Goal: Communication & Community: Answer question/provide support

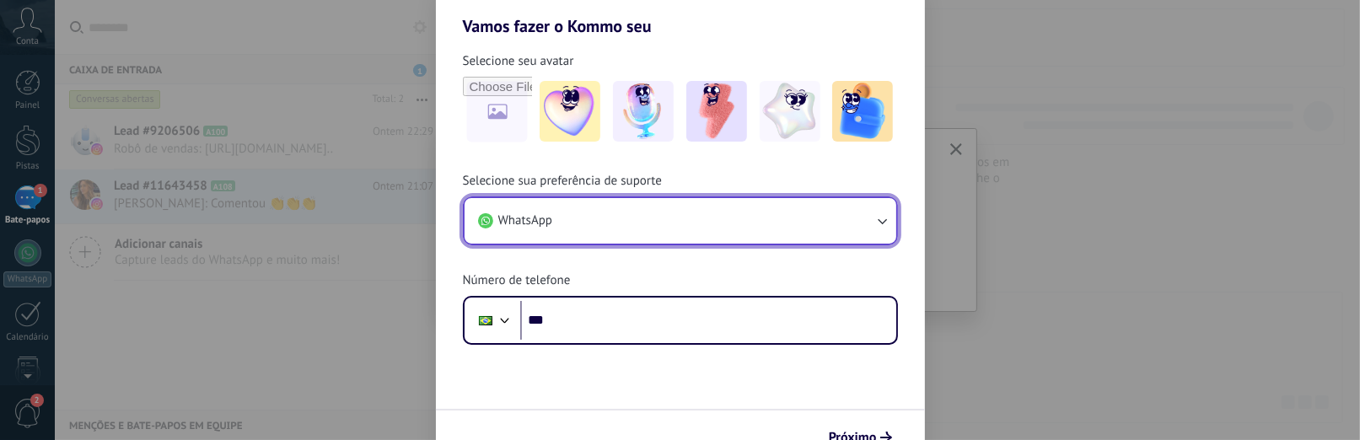
click at [620, 232] on button "WhatsApp" at bounding box center [681, 221] width 432 height 46
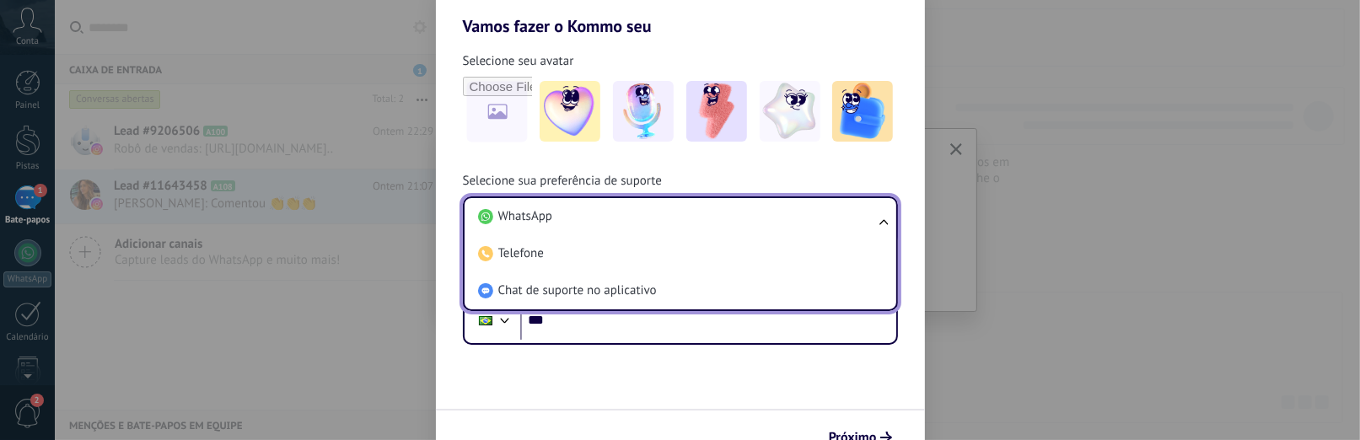
click at [620, 232] on li "WhatsApp" at bounding box center [676, 216] width 411 height 37
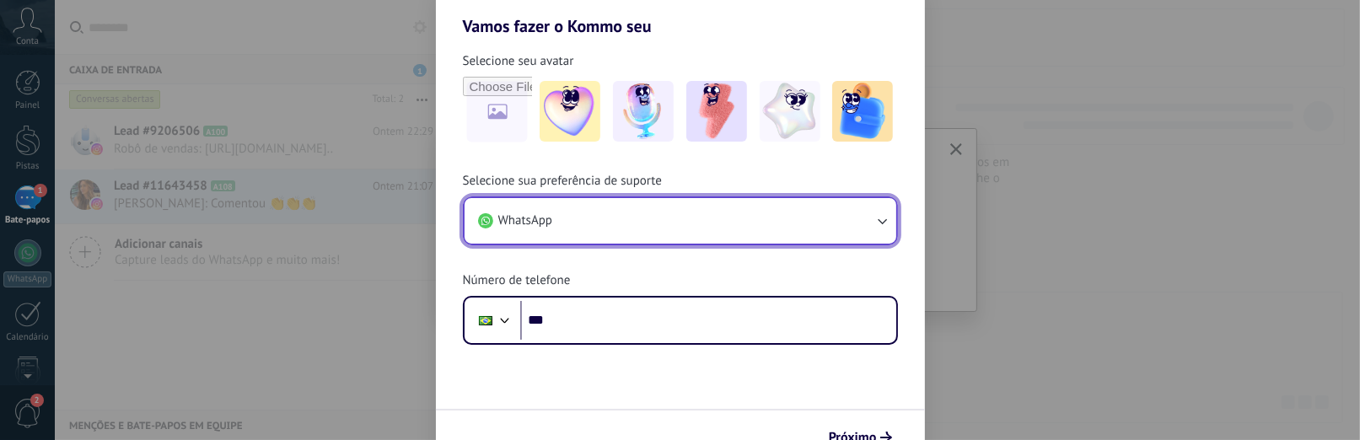
click at [606, 228] on button "WhatsApp" at bounding box center [681, 221] width 432 height 46
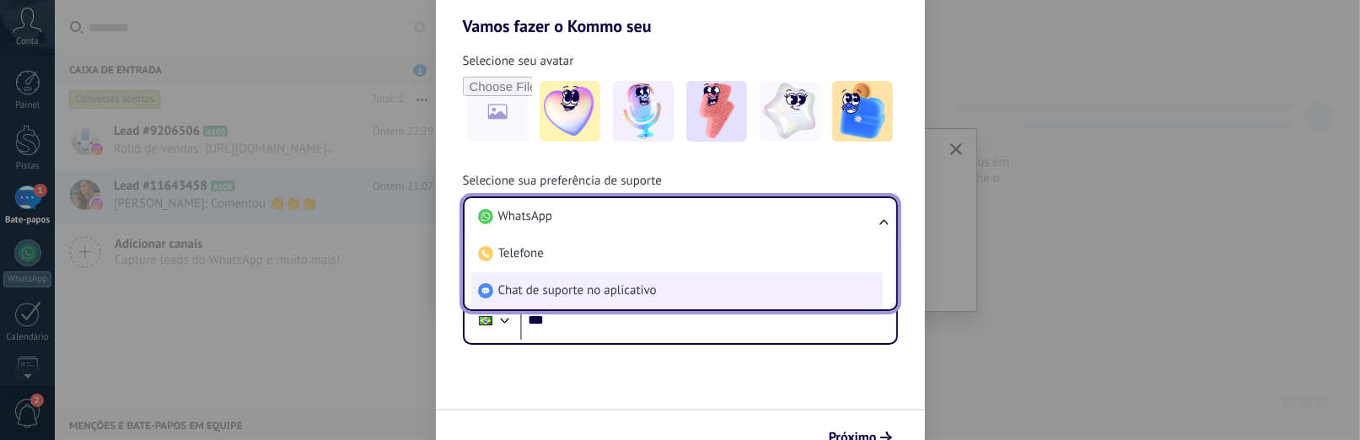
click at [583, 295] on font "Chat de suporte no aplicativo" at bounding box center [577, 290] width 159 height 16
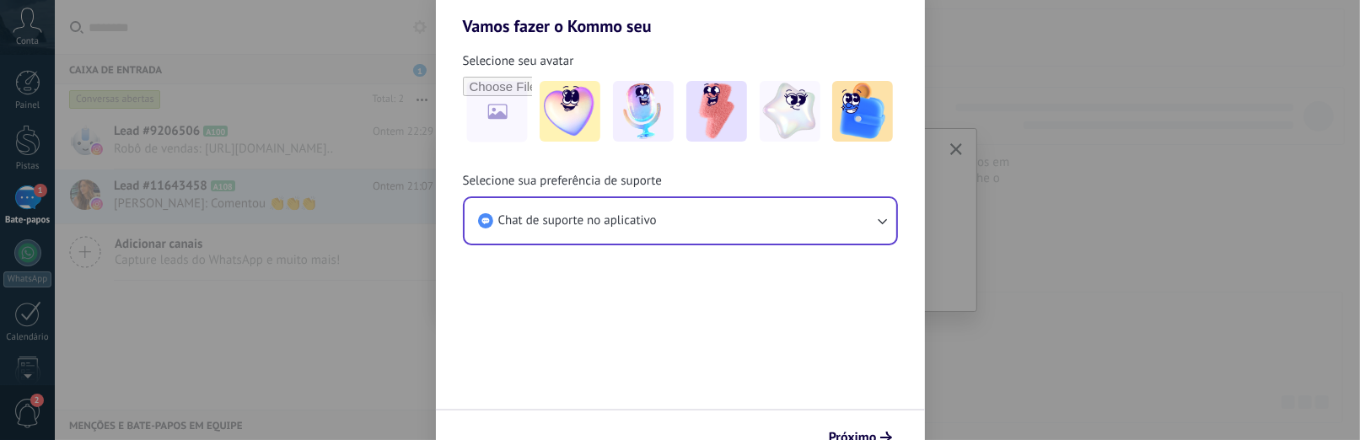
click at [849, 431] on font "Próximo" at bounding box center [853, 437] width 48 height 17
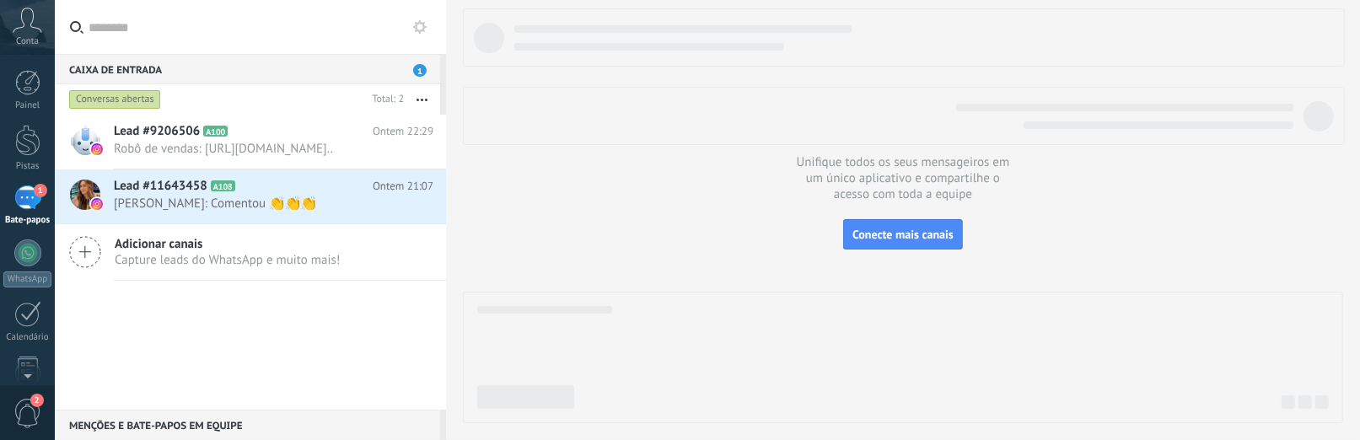
click at [37, 35] on font "Conta" at bounding box center [27, 41] width 23 height 12
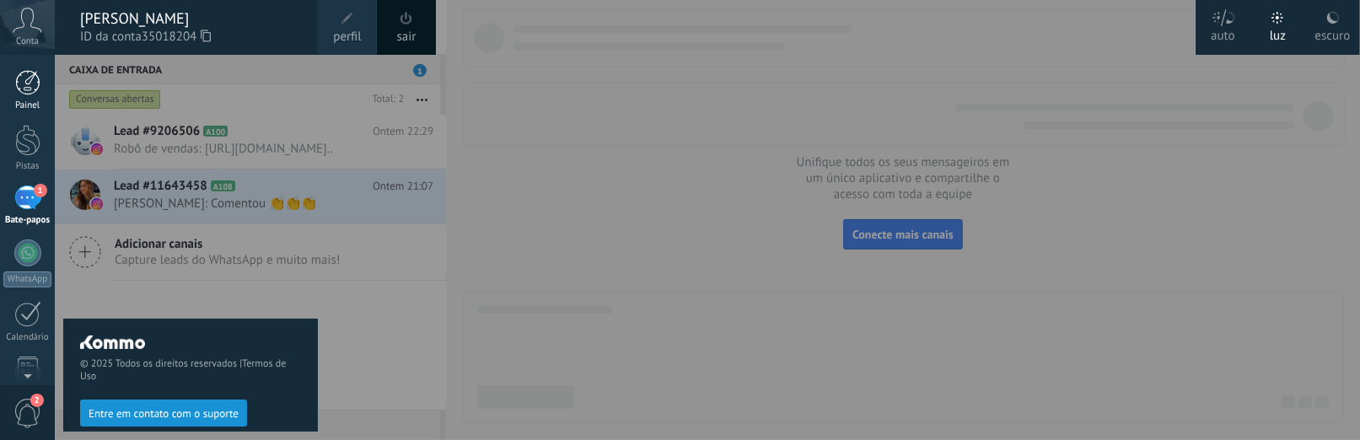
click at [40, 78] on link "Painel" at bounding box center [27, 90] width 55 height 41
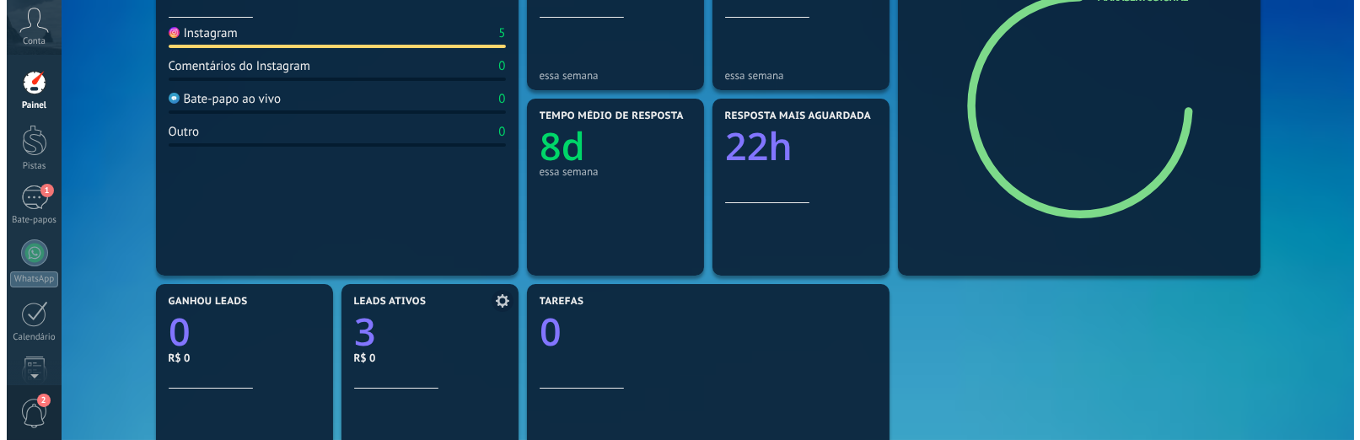
scroll to position [169, 0]
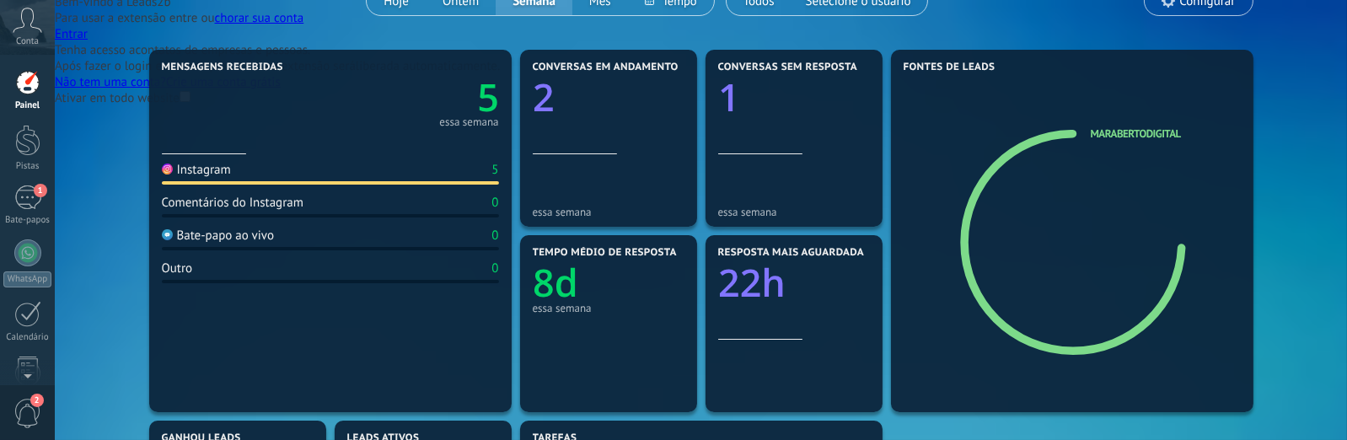
click at [25, 18] on icon at bounding box center [28, 20] width 30 height 25
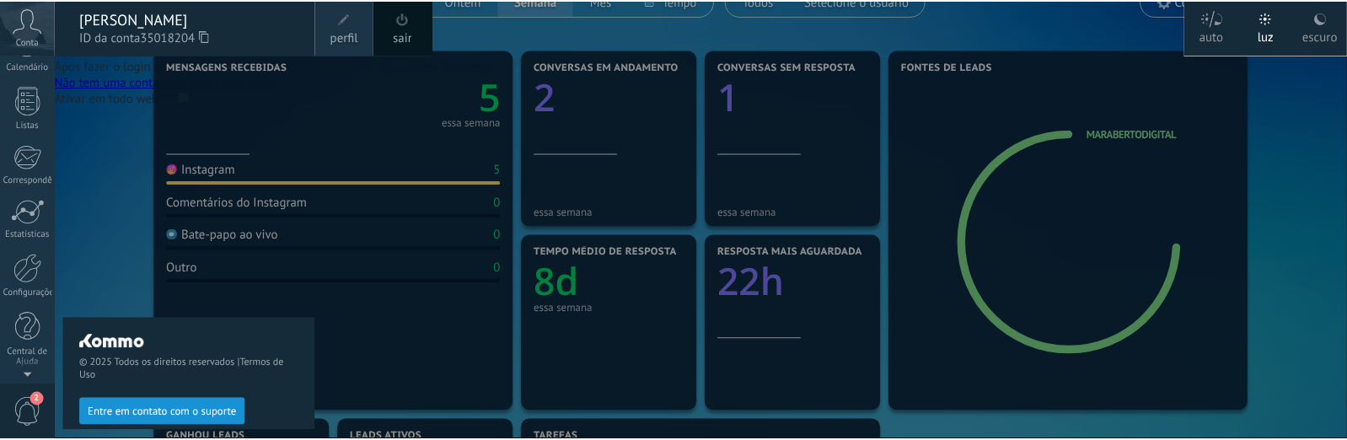
scroll to position [0, 0]
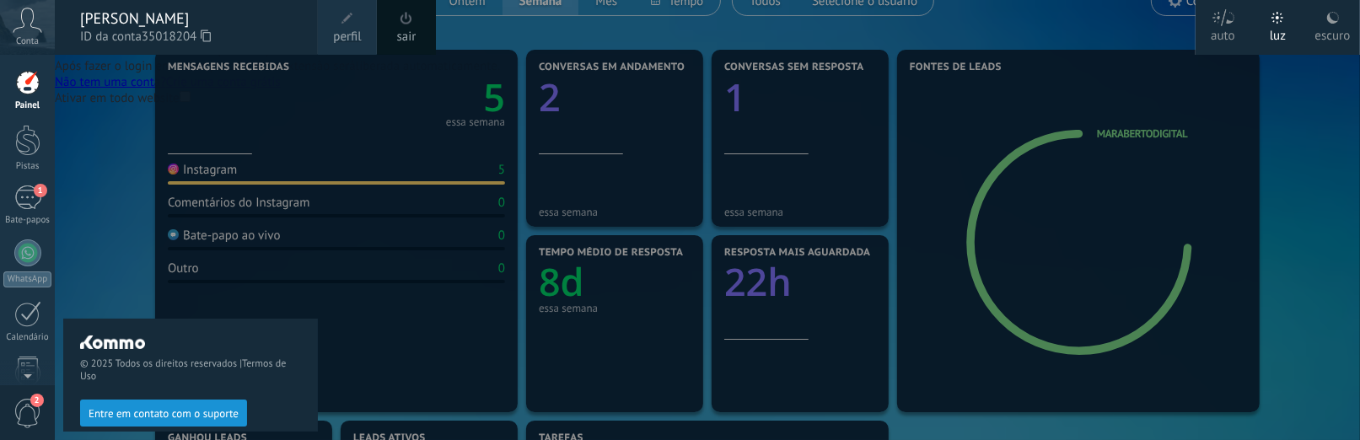
click at [42, 35] on div "Conta" at bounding box center [27, 27] width 55 height 55
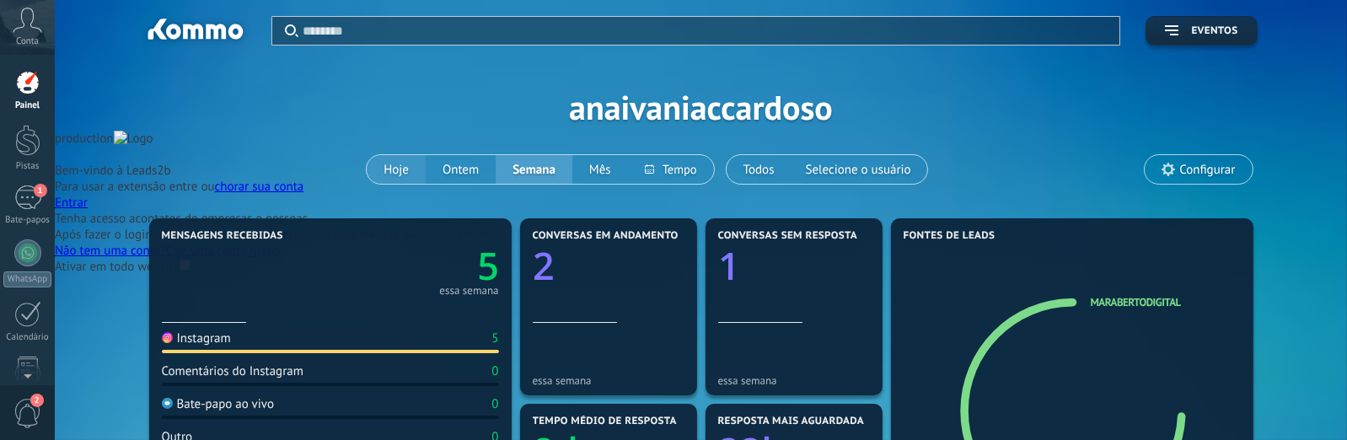
click at [397, 157] on button "Hoje" at bounding box center [396, 169] width 59 height 29
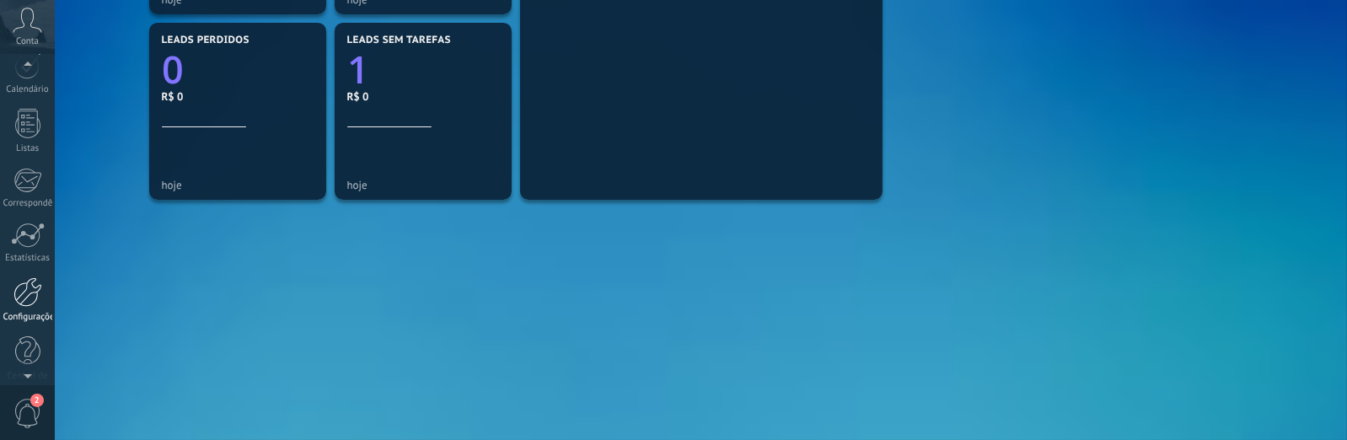
scroll to position [271, 0]
click at [27, 269] on div at bounding box center [27, 270] width 29 height 30
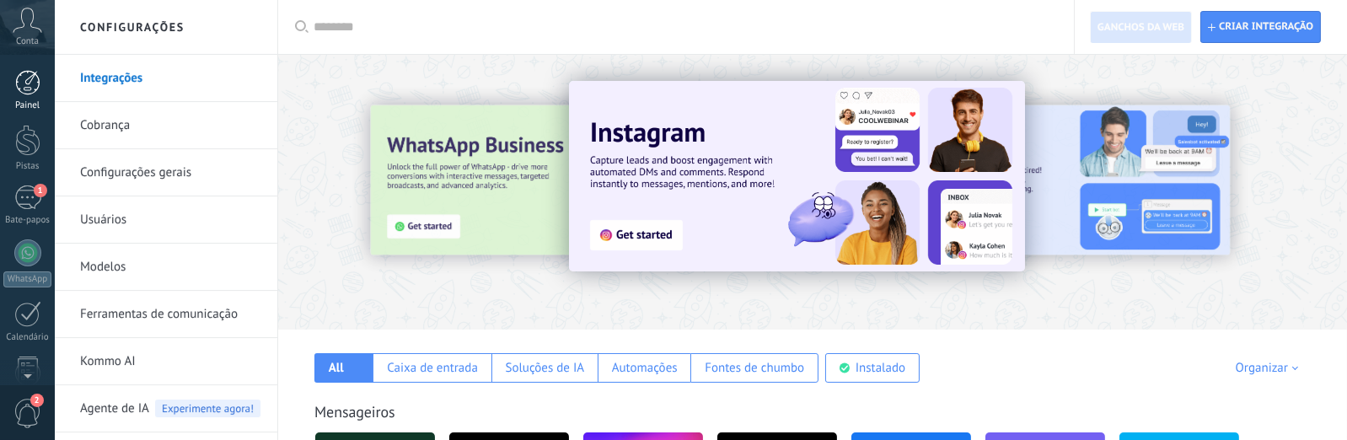
click at [24, 81] on div at bounding box center [27, 82] width 25 height 25
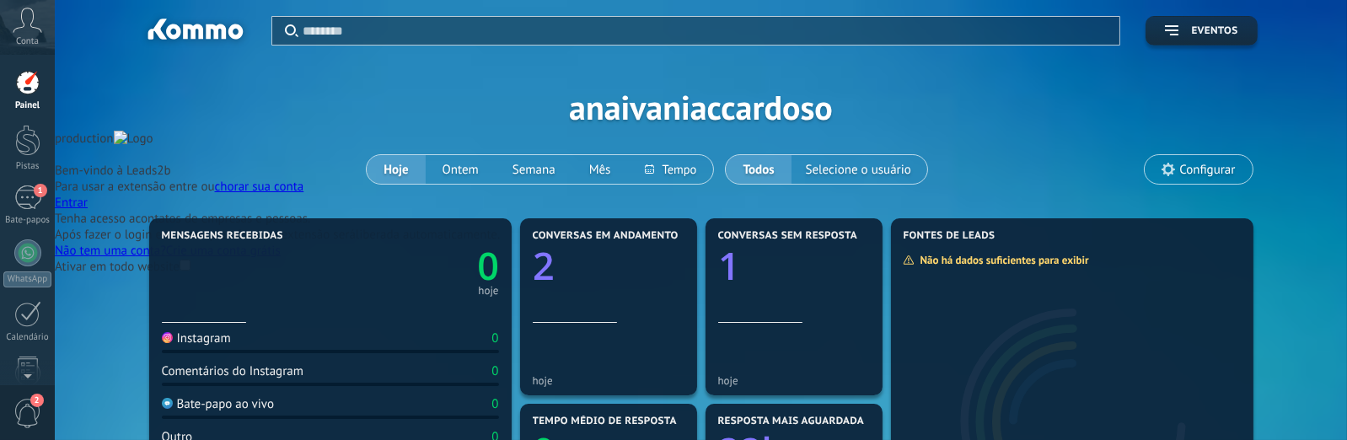
click at [30, 31] on icon at bounding box center [28, 20] width 30 height 25
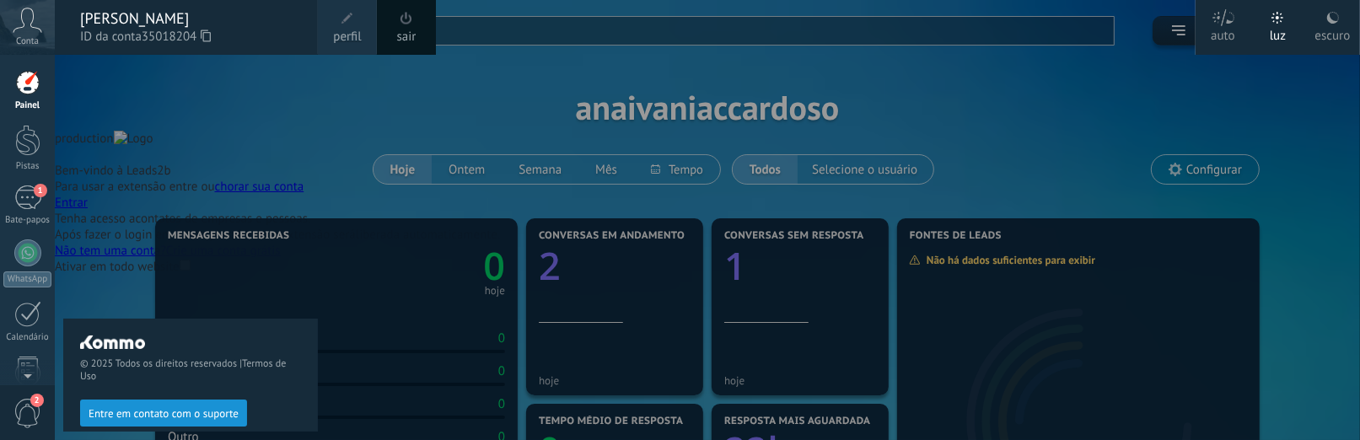
click at [30, 33] on div "Conta" at bounding box center [27, 27] width 55 height 55
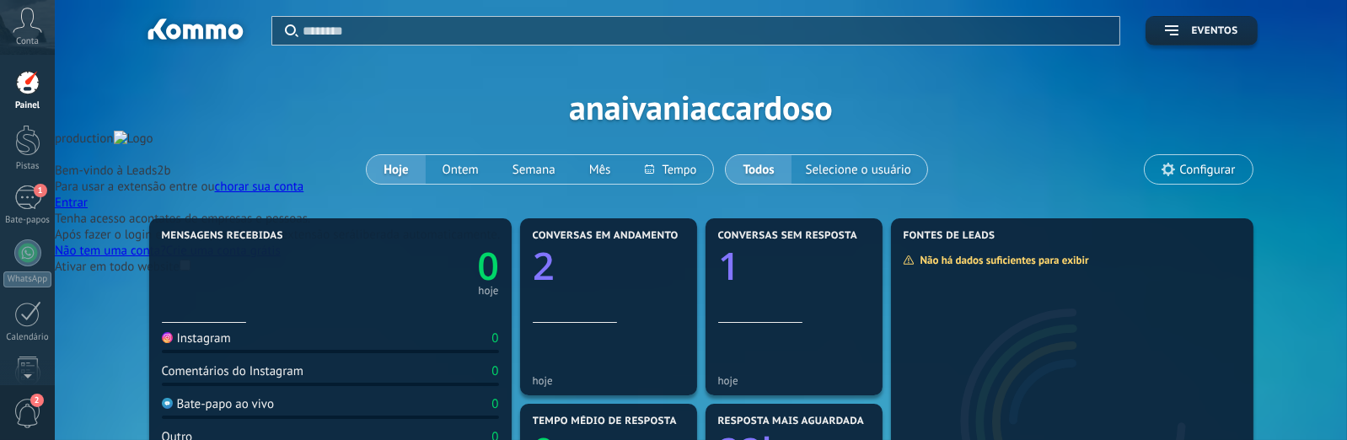
click at [30, 101] on font "Painel" at bounding box center [27, 105] width 24 height 12
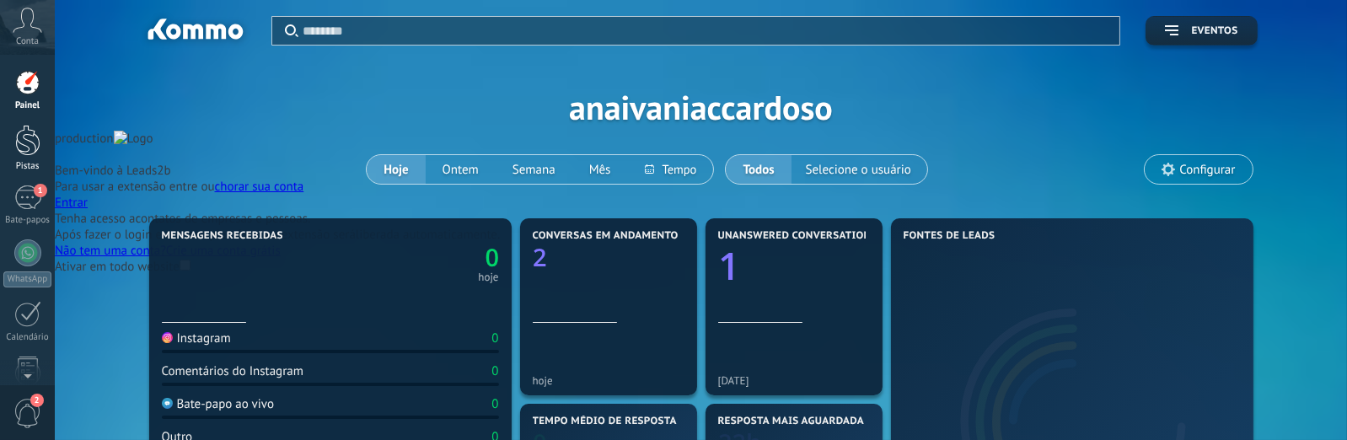
click at [19, 148] on div at bounding box center [27, 140] width 25 height 31
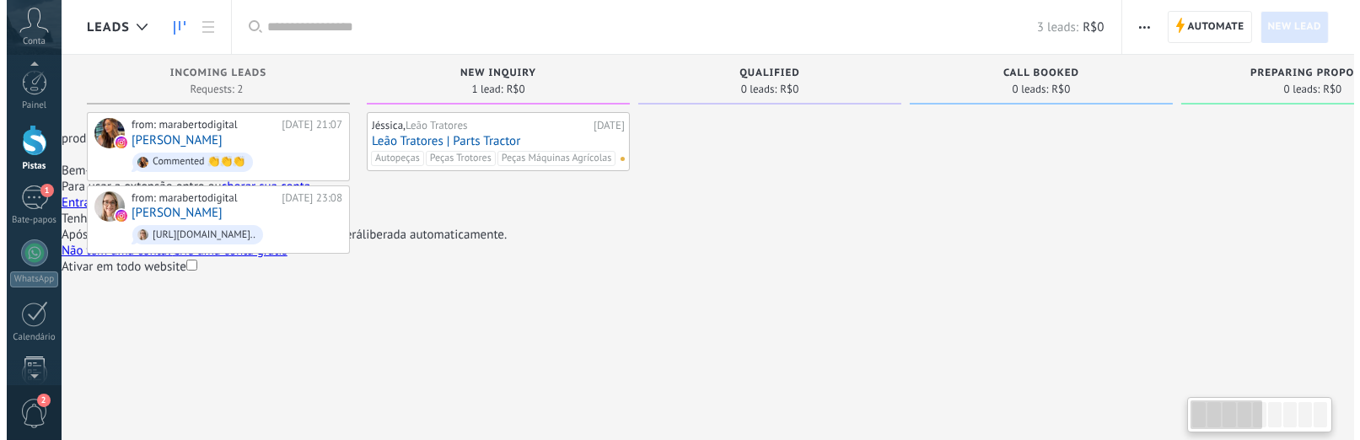
scroll to position [169, 0]
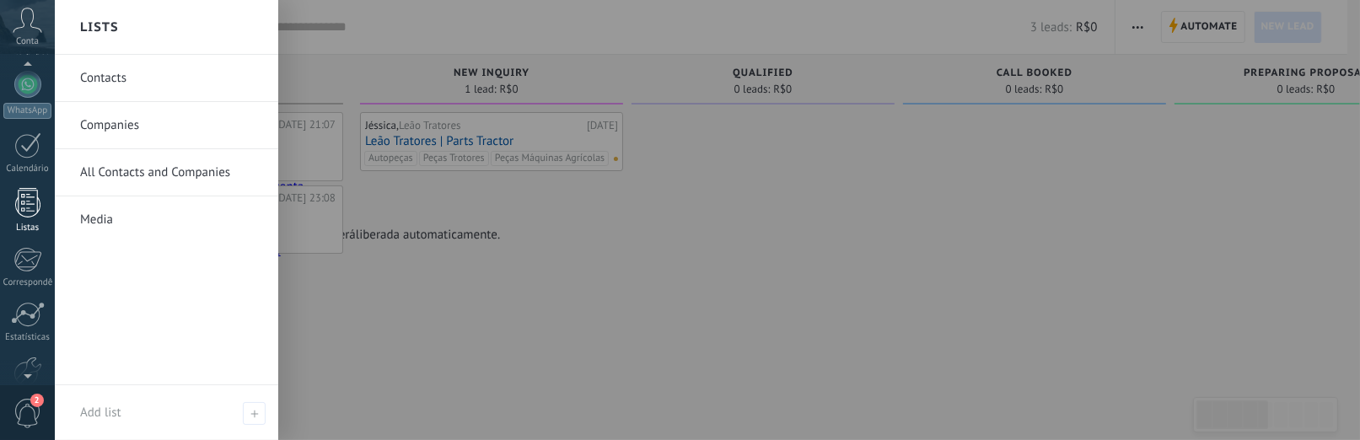
click at [24, 213] on div at bounding box center [27, 203] width 25 height 30
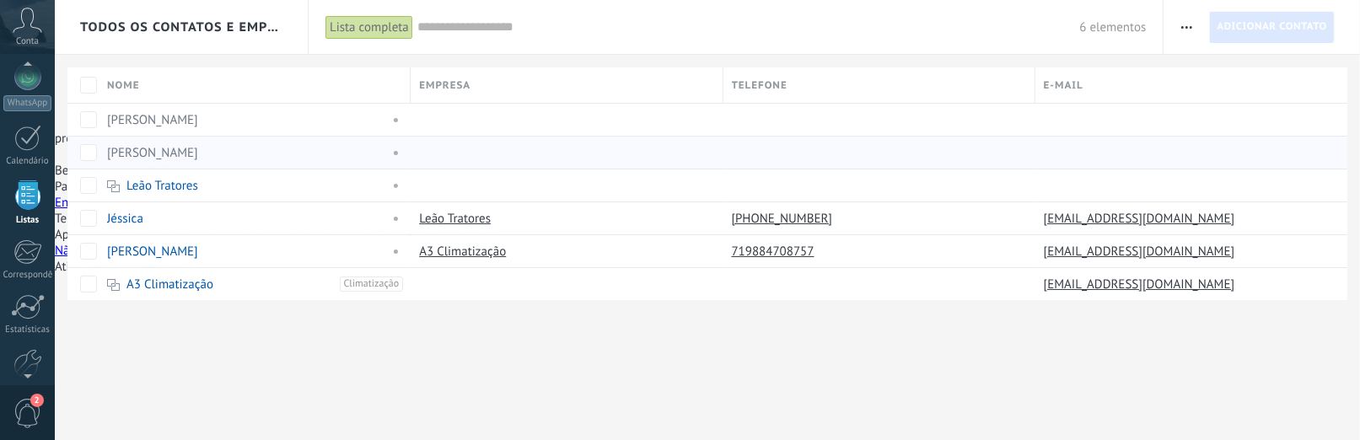
scroll to position [164, 0]
click at [1099, 247] on font "[EMAIL_ADDRESS][DOMAIN_NAME]" at bounding box center [1139, 252] width 191 height 16
click at [185, 117] on font "[PERSON_NAME]" at bounding box center [152, 120] width 91 height 16
click at [180, 185] on font "Leão Tratores" at bounding box center [162, 186] width 72 height 16
click at [179, 178] on font "Leão Tratores" at bounding box center [162, 186] width 72 height 16
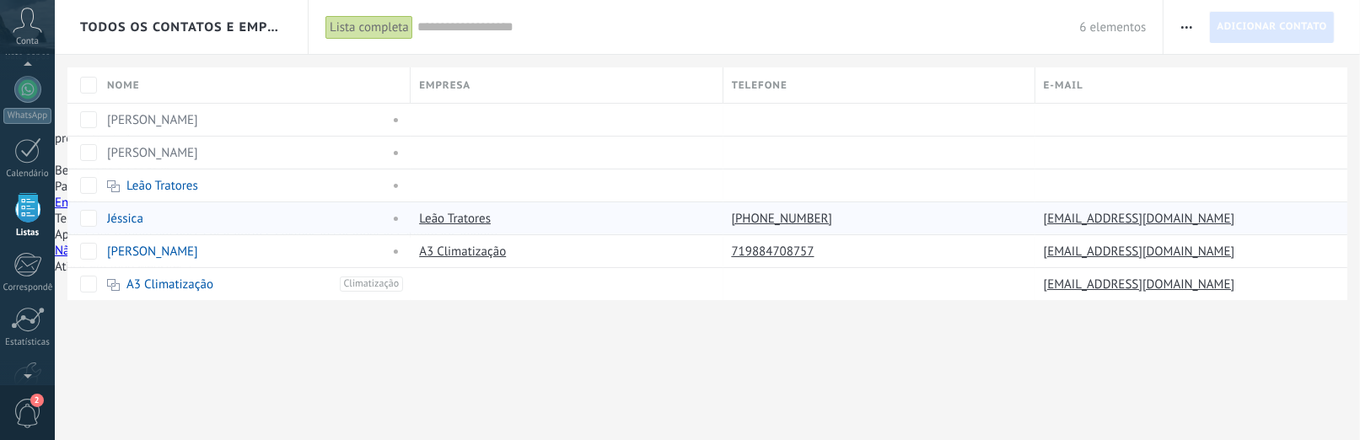
click at [123, 220] on font "Jéssica" at bounding box center [125, 219] width 36 height 16
click at [473, 218] on font "Leão Tratores" at bounding box center [455, 219] width 72 height 16
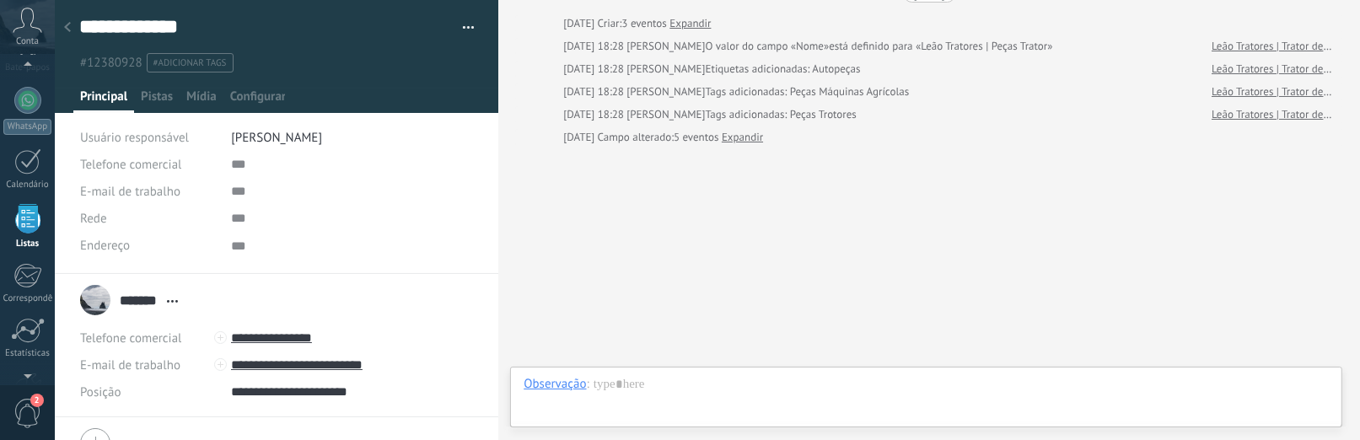
scroll to position [164, 0]
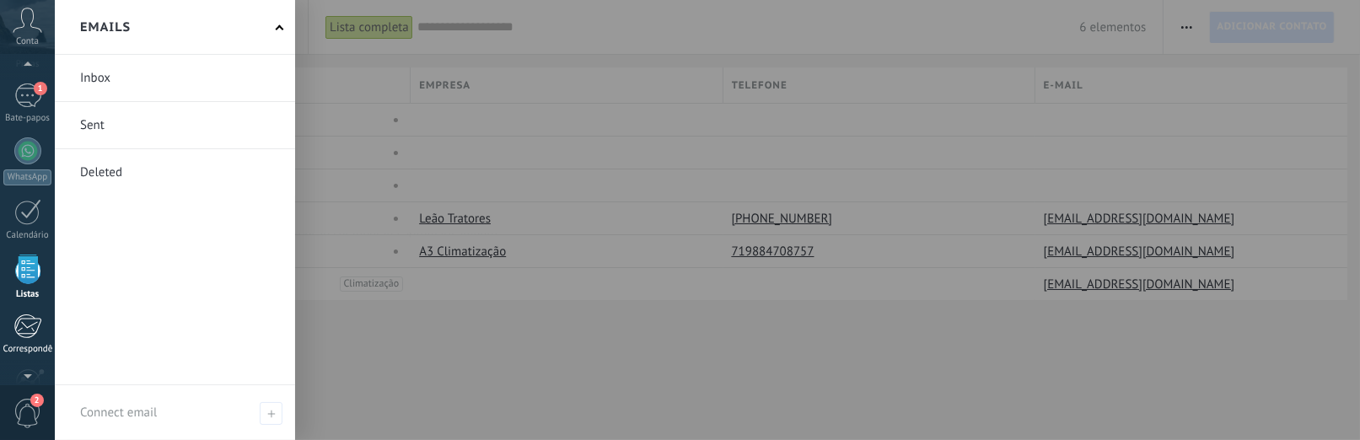
scroll to position [186, 0]
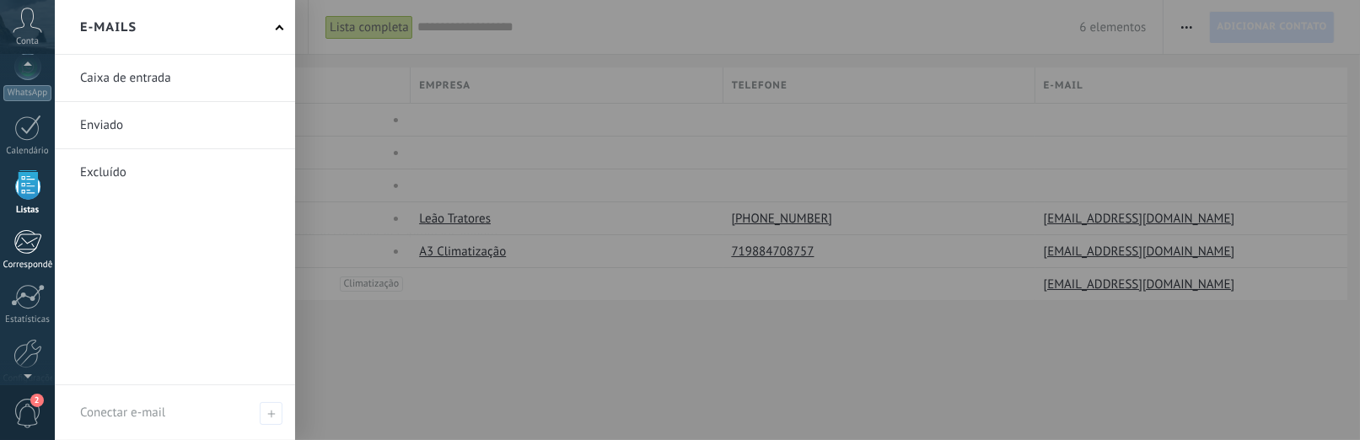
click at [12, 249] on link "Correspondência" at bounding box center [27, 249] width 55 height 41
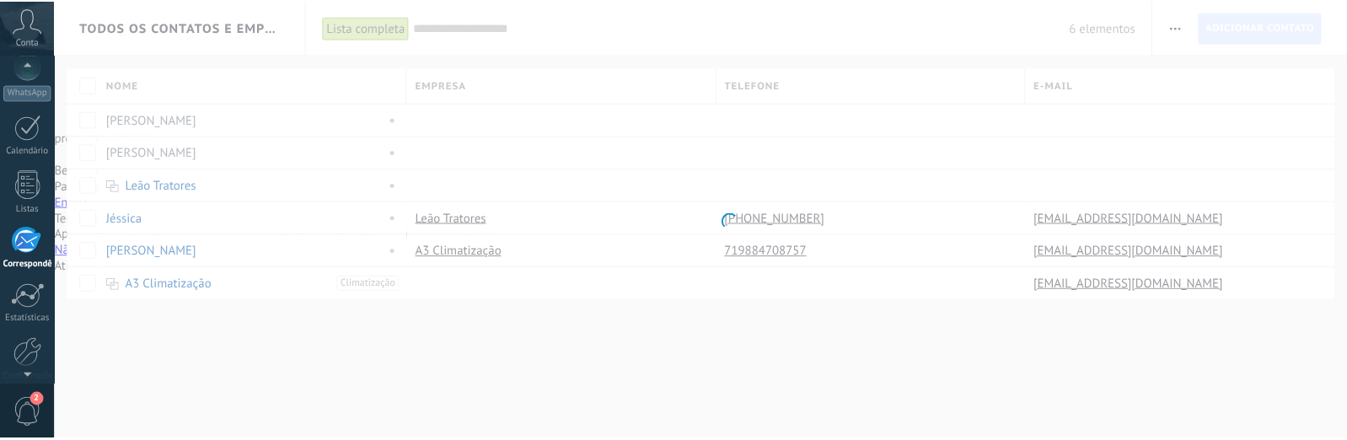
scroll to position [222, 0]
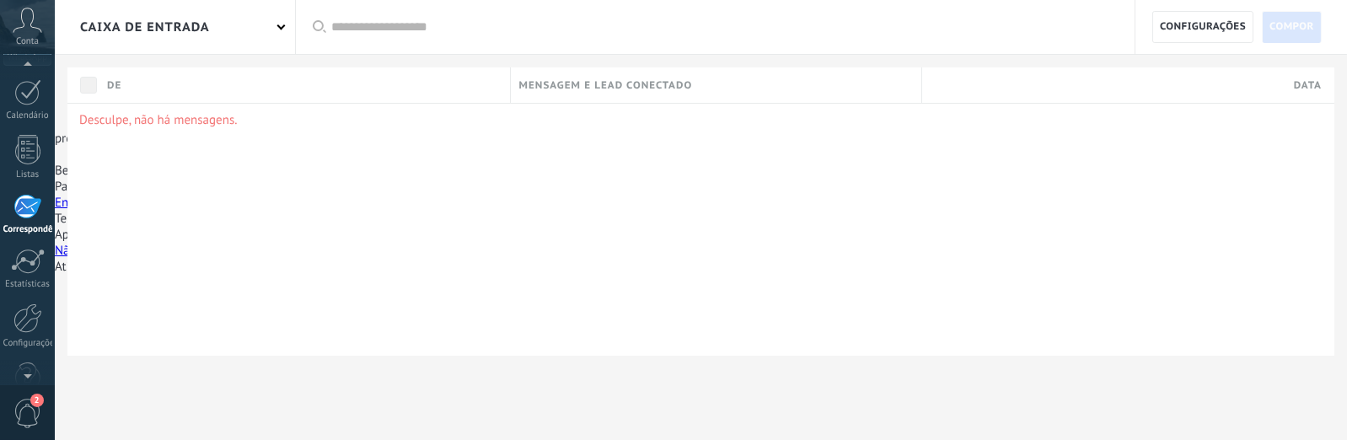
click at [275, 10] on div "Caixa de entrada" at bounding box center [175, 27] width 240 height 54
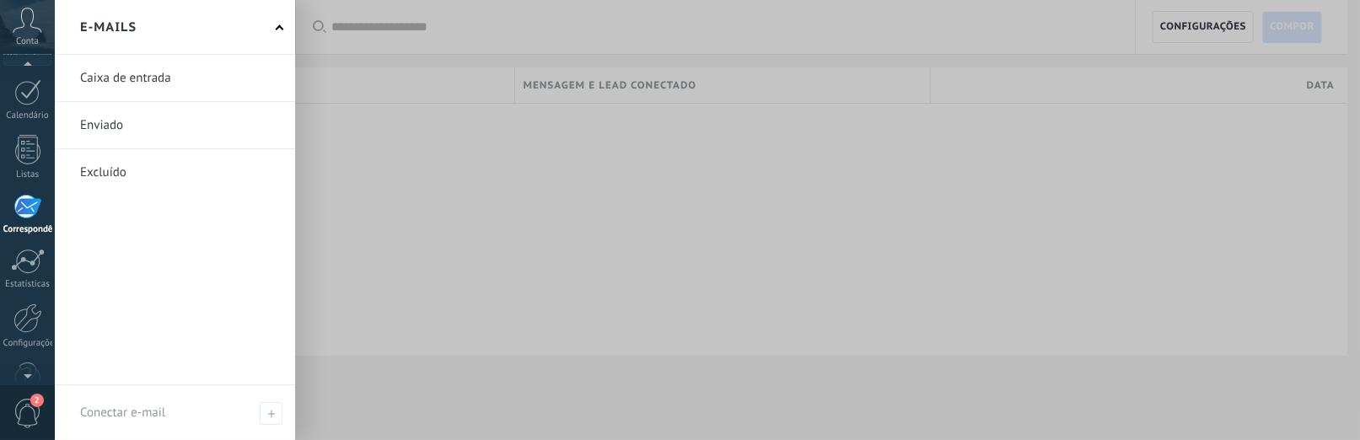
click at [275, 11] on div "E-mails" at bounding box center [175, 27] width 240 height 55
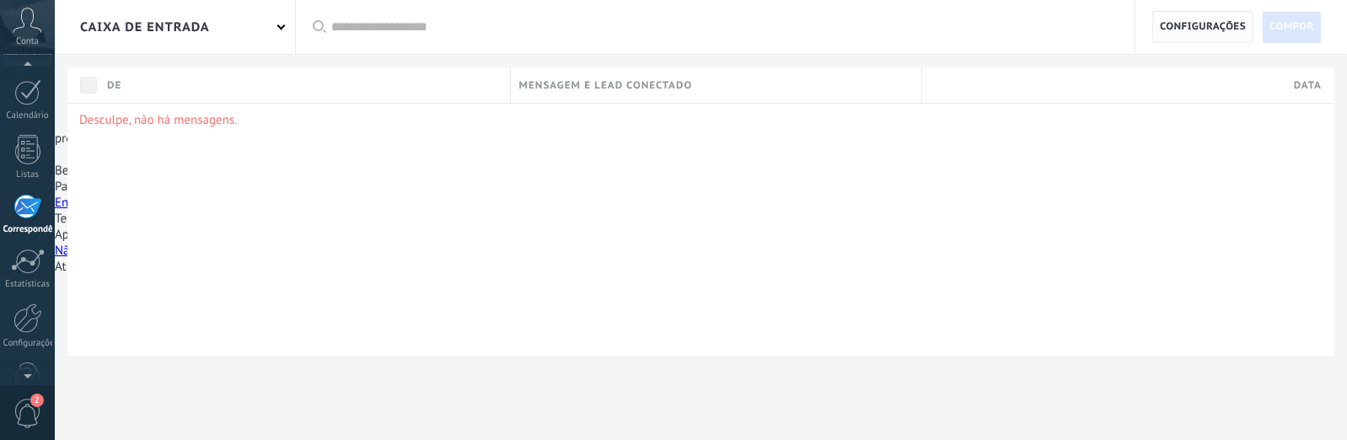
click at [1209, 19] on span "Configurações" at bounding box center [1203, 27] width 86 height 30
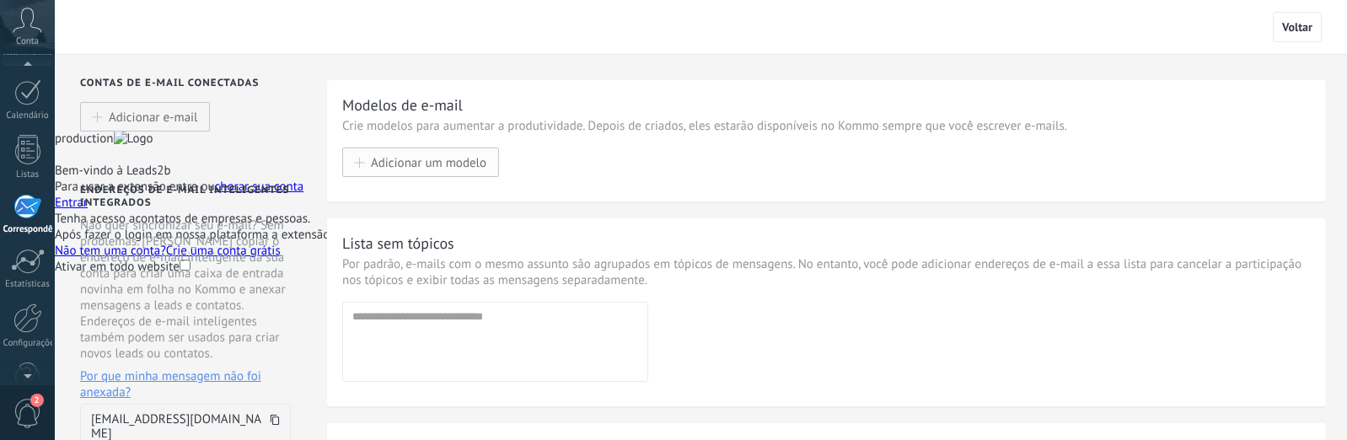
click at [456, 166] on font "Adicionar um modelo" at bounding box center [429, 163] width 116 height 16
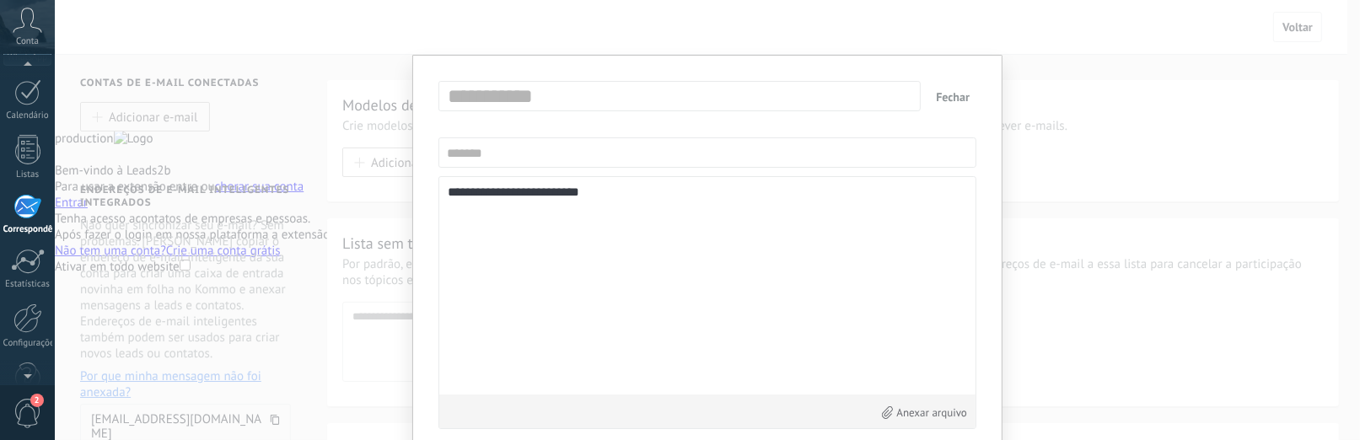
click at [631, 176] on div "**********" at bounding box center [707, 302] width 538 height 253
click at [717, 262] on textarea "**********" at bounding box center [707, 285] width 519 height 201
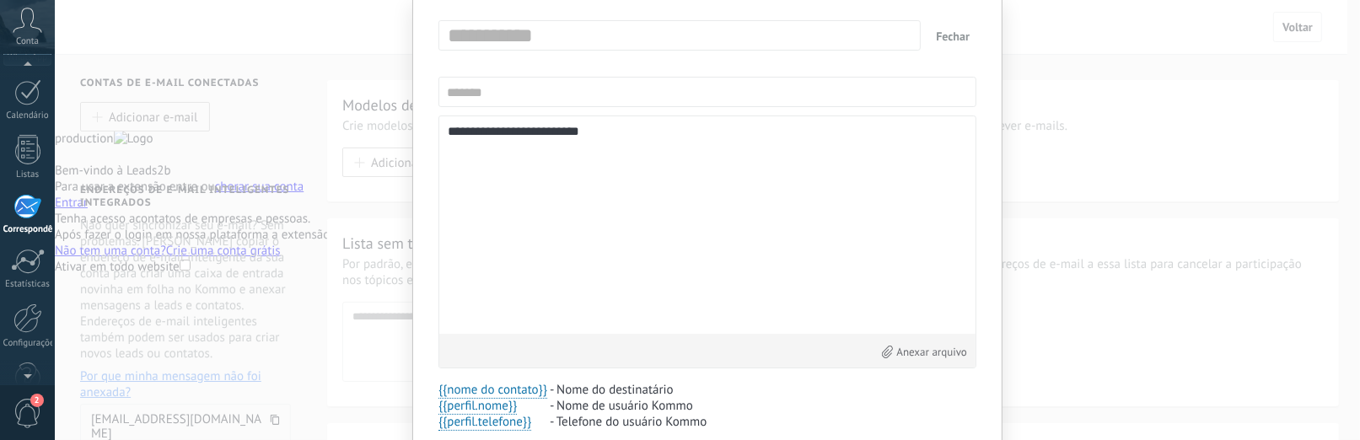
scroll to position [164, 0]
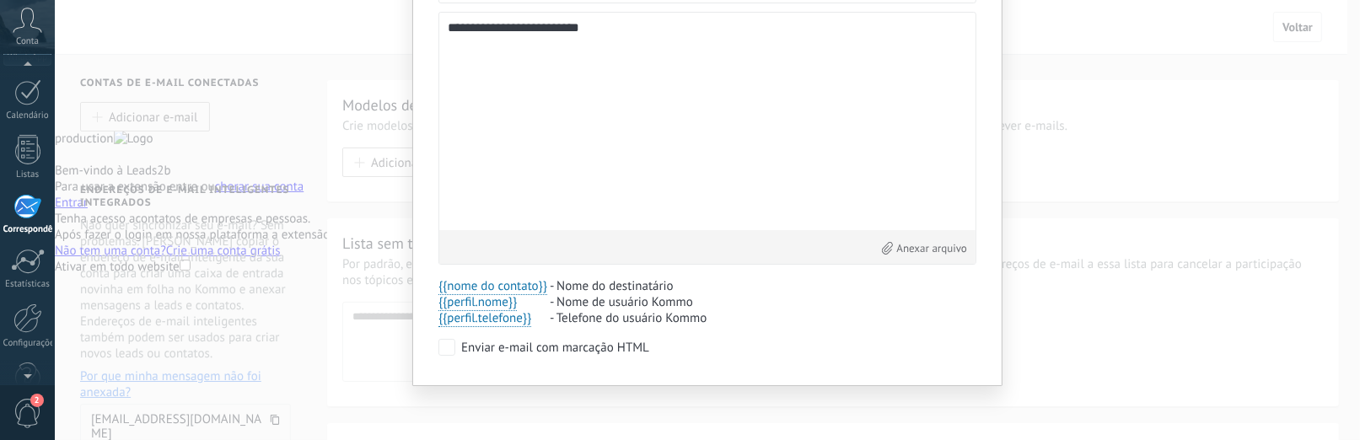
click at [607, 355] on font "Enviar e-mail com marcação HTML" at bounding box center [555, 348] width 188 height 16
click at [608, 355] on font "Enviar e-mail com marcação HTML" at bounding box center [555, 348] width 188 height 16
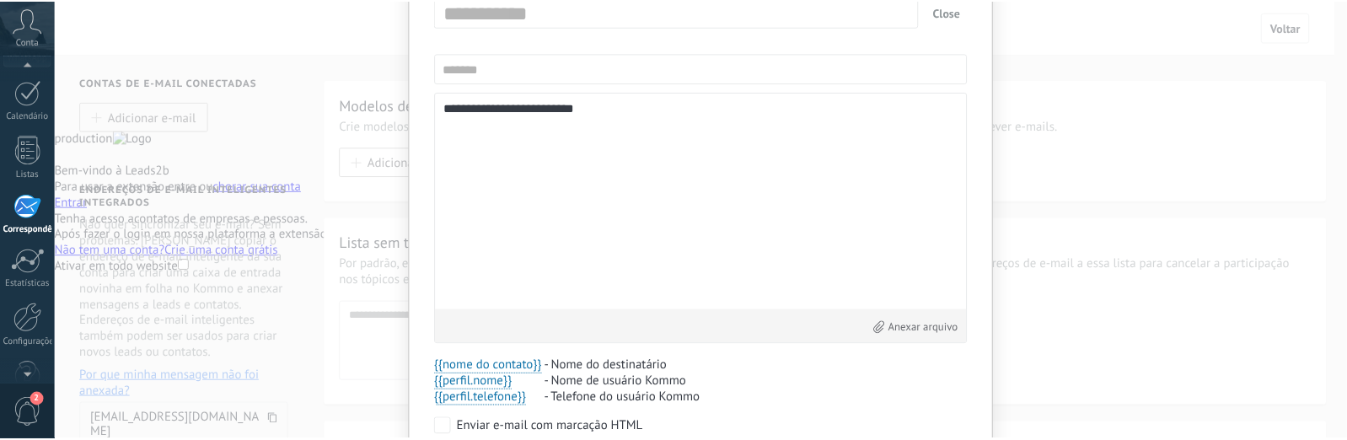
scroll to position [0, 0]
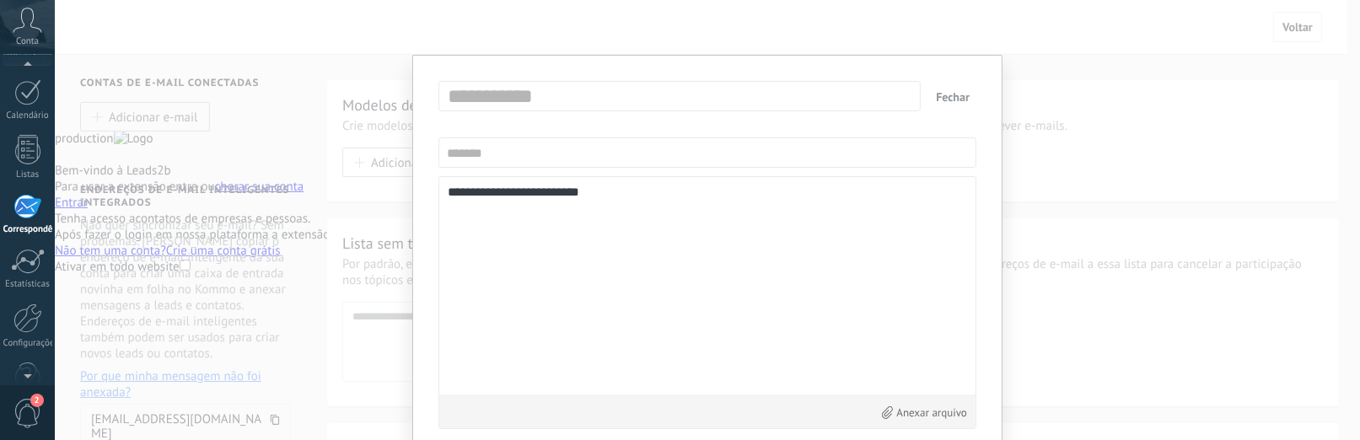
click at [952, 94] on font "Fechar" at bounding box center [953, 96] width 34 height 15
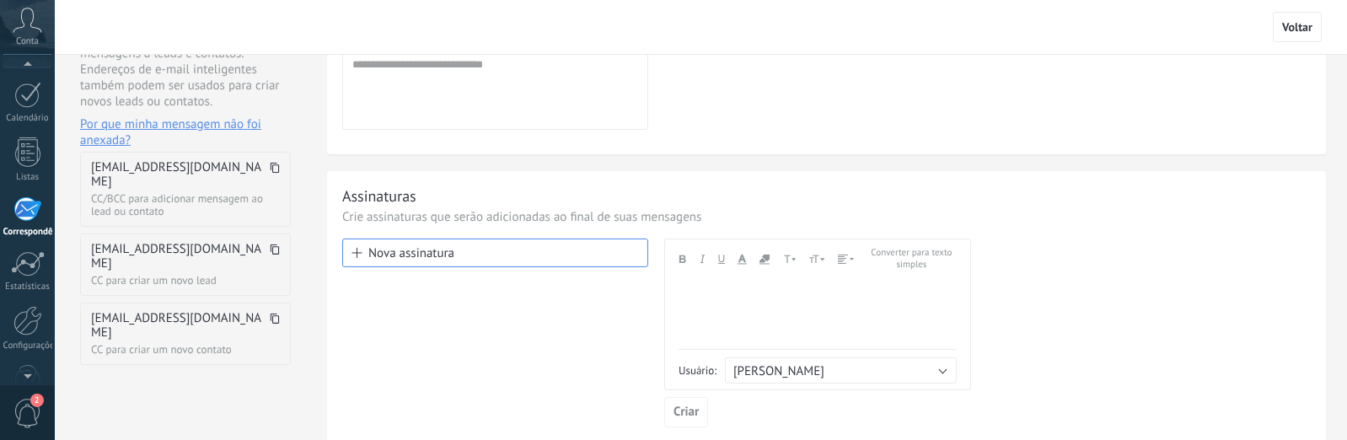
scroll to position [222, 0]
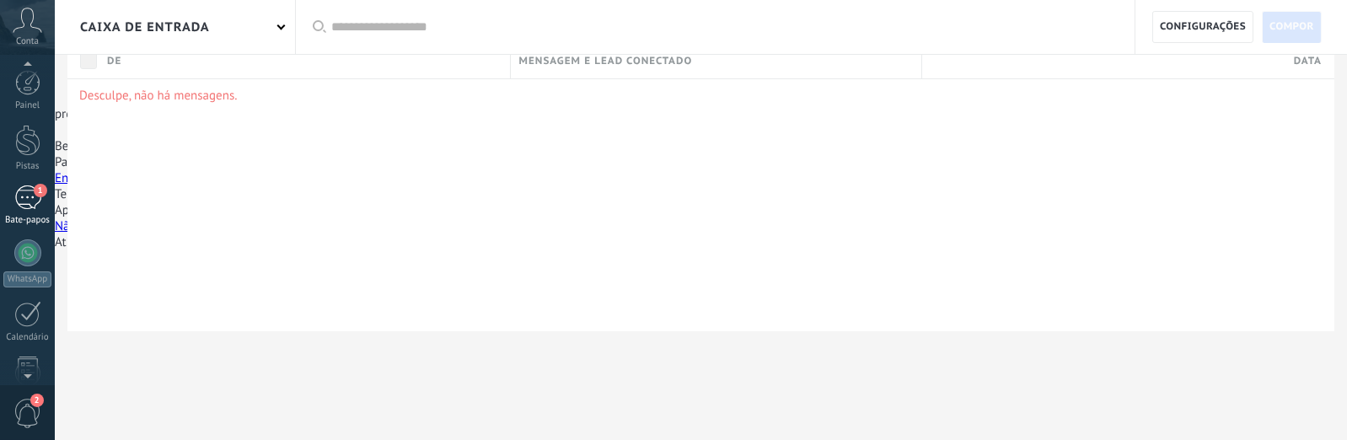
click at [32, 199] on div "1" at bounding box center [27, 197] width 27 height 24
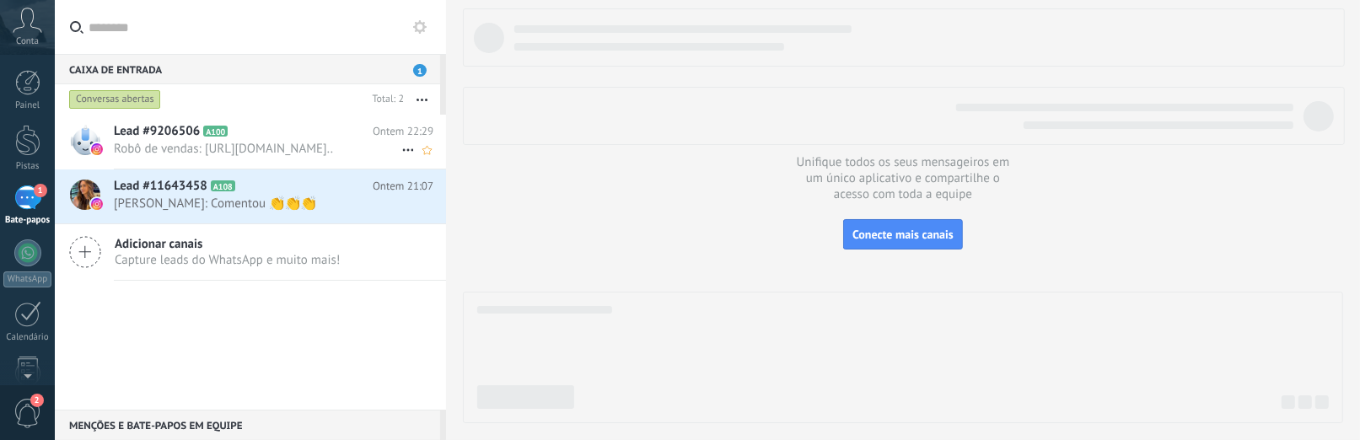
click at [159, 157] on font "Robô de vendas: [URL][DOMAIN_NAME].." at bounding box center [223, 149] width 219 height 16
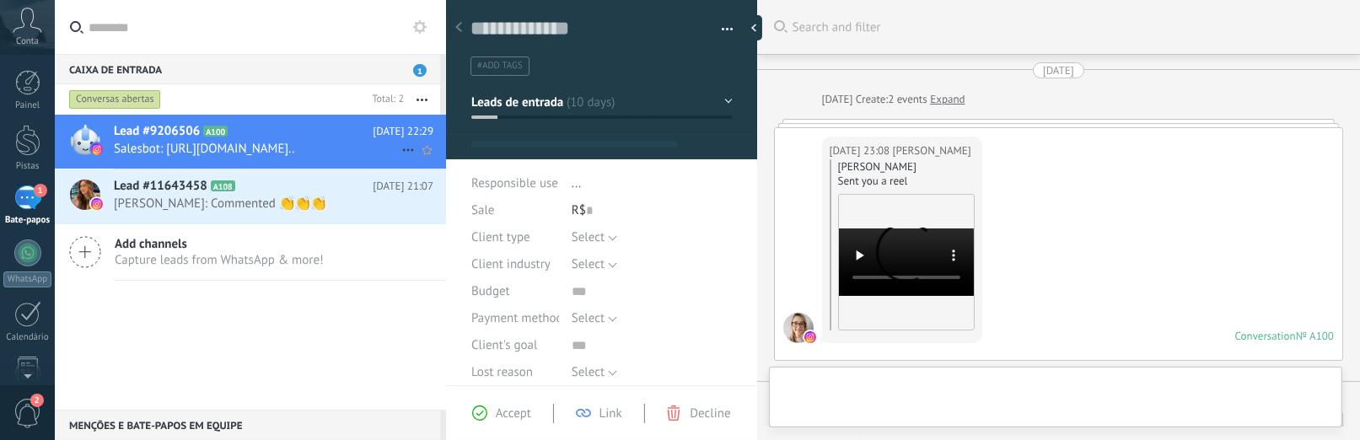
type textarea "**********"
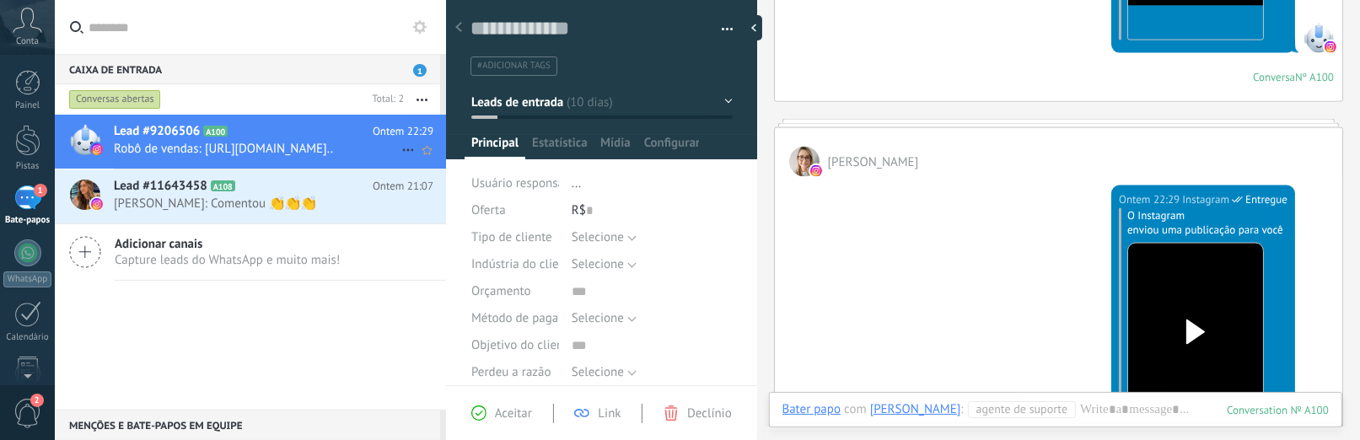
scroll to position [2298, 0]
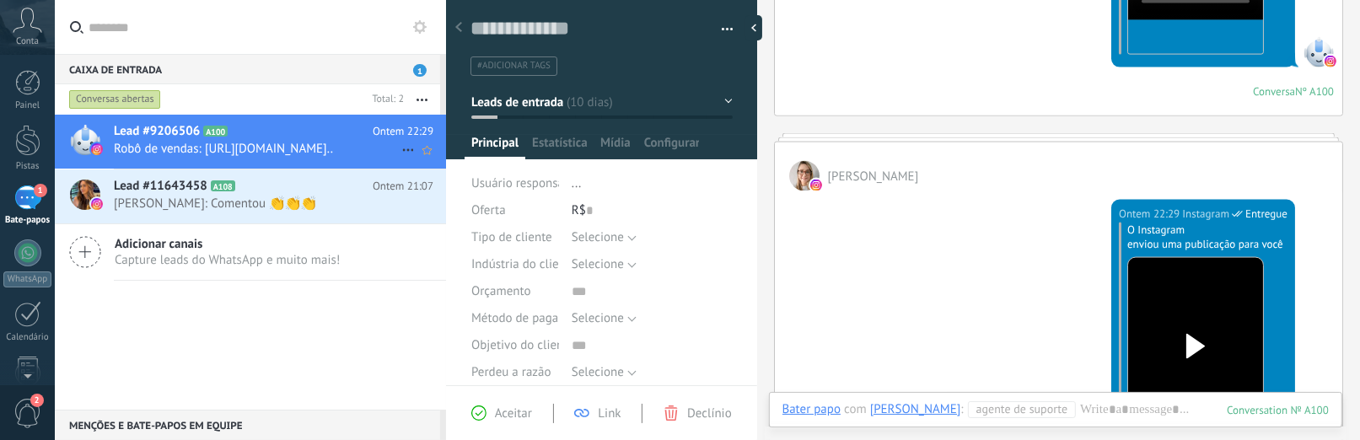
click at [29, 33] on div "Conta" at bounding box center [27, 27] width 55 height 55
